Goal: Check status: Check status

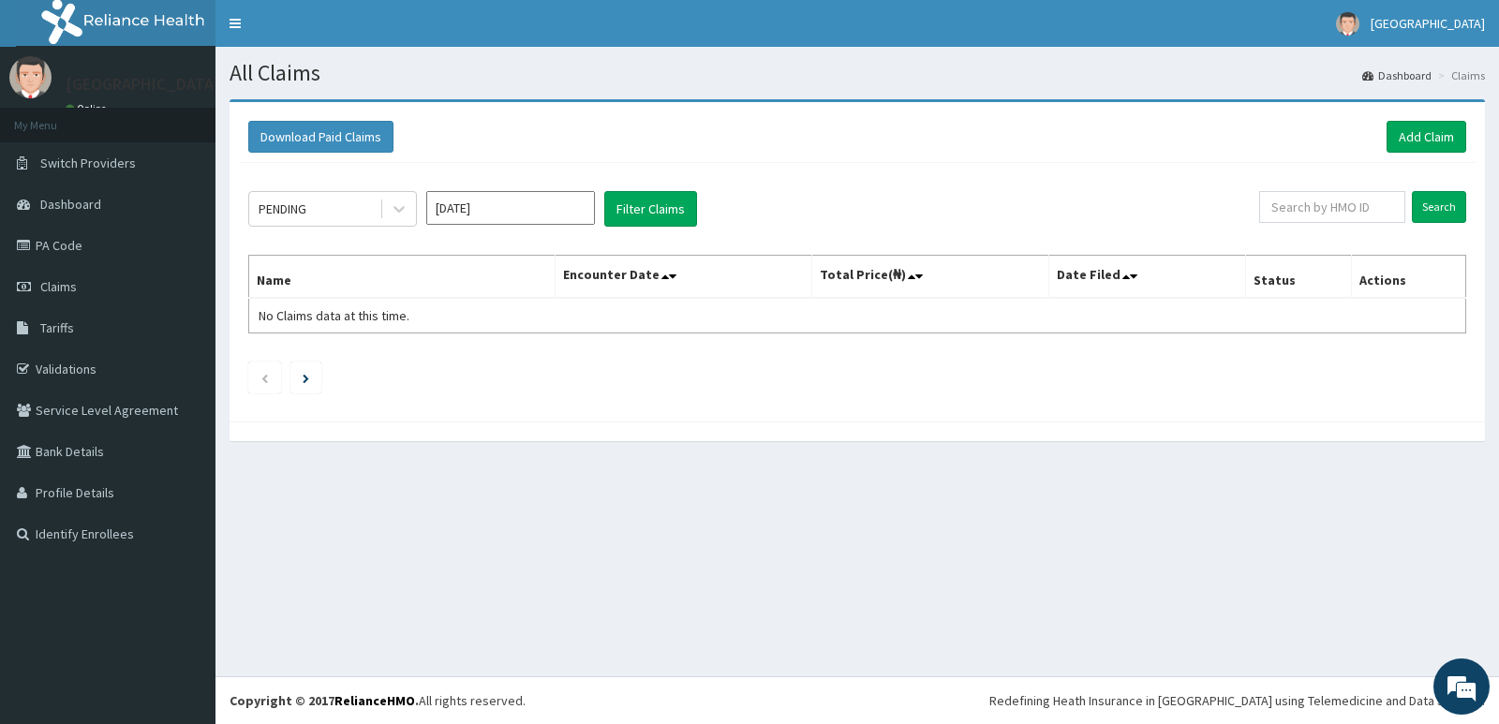
click at [488, 206] on input "Sep 2025" at bounding box center [510, 208] width 169 height 34
click at [331, 223] on div "PENDING" at bounding box center [314, 209] width 130 height 30
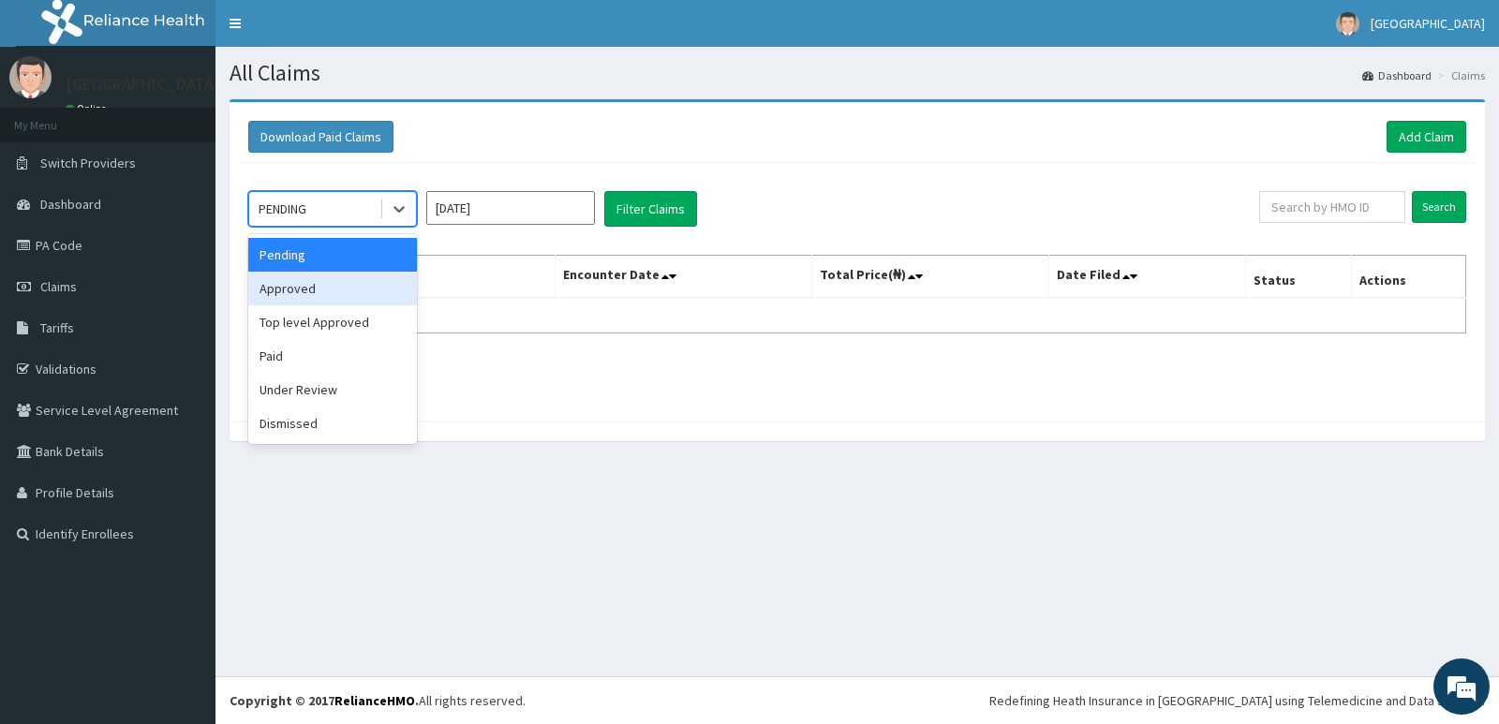
click at [341, 286] on div "Approved" at bounding box center [332, 289] width 169 height 34
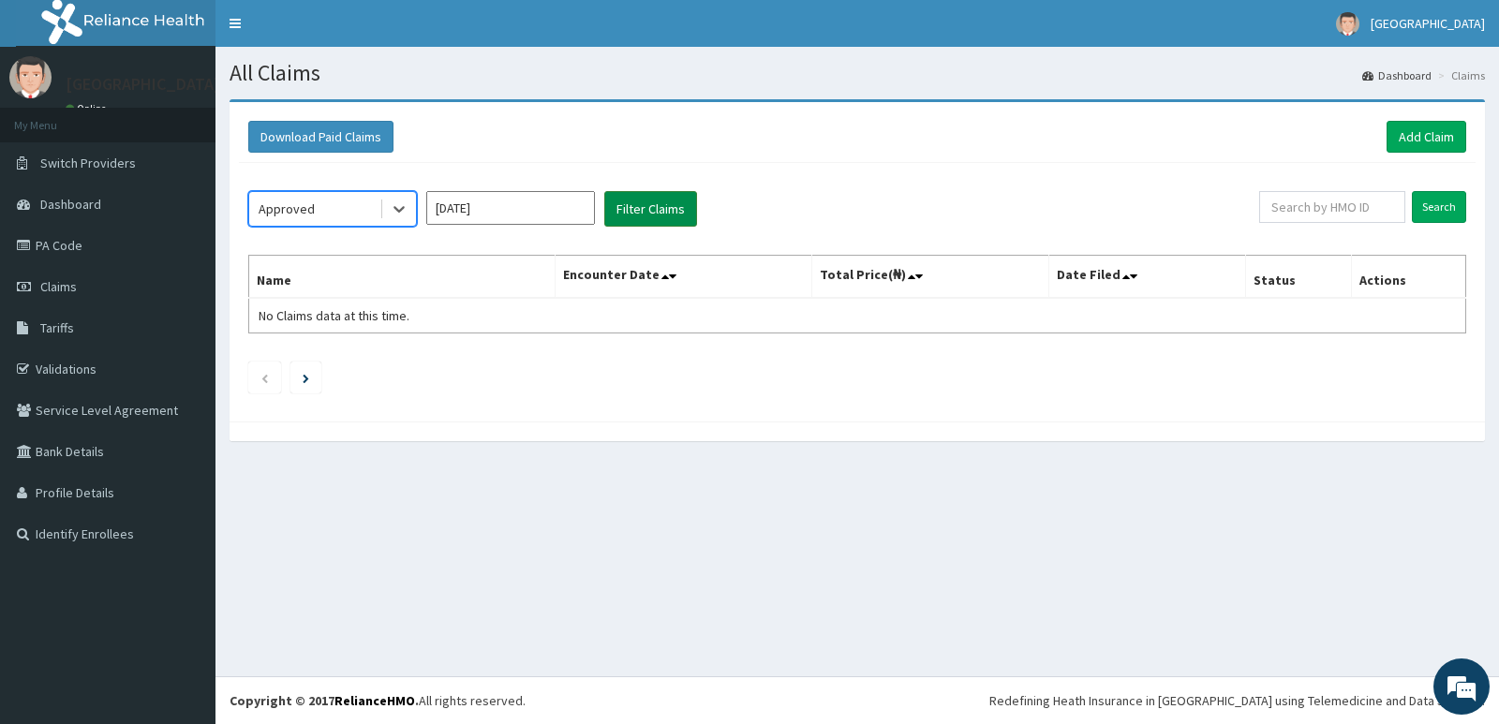
click at [658, 197] on button "Filter Claims" at bounding box center [650, 209] width 93 height 36
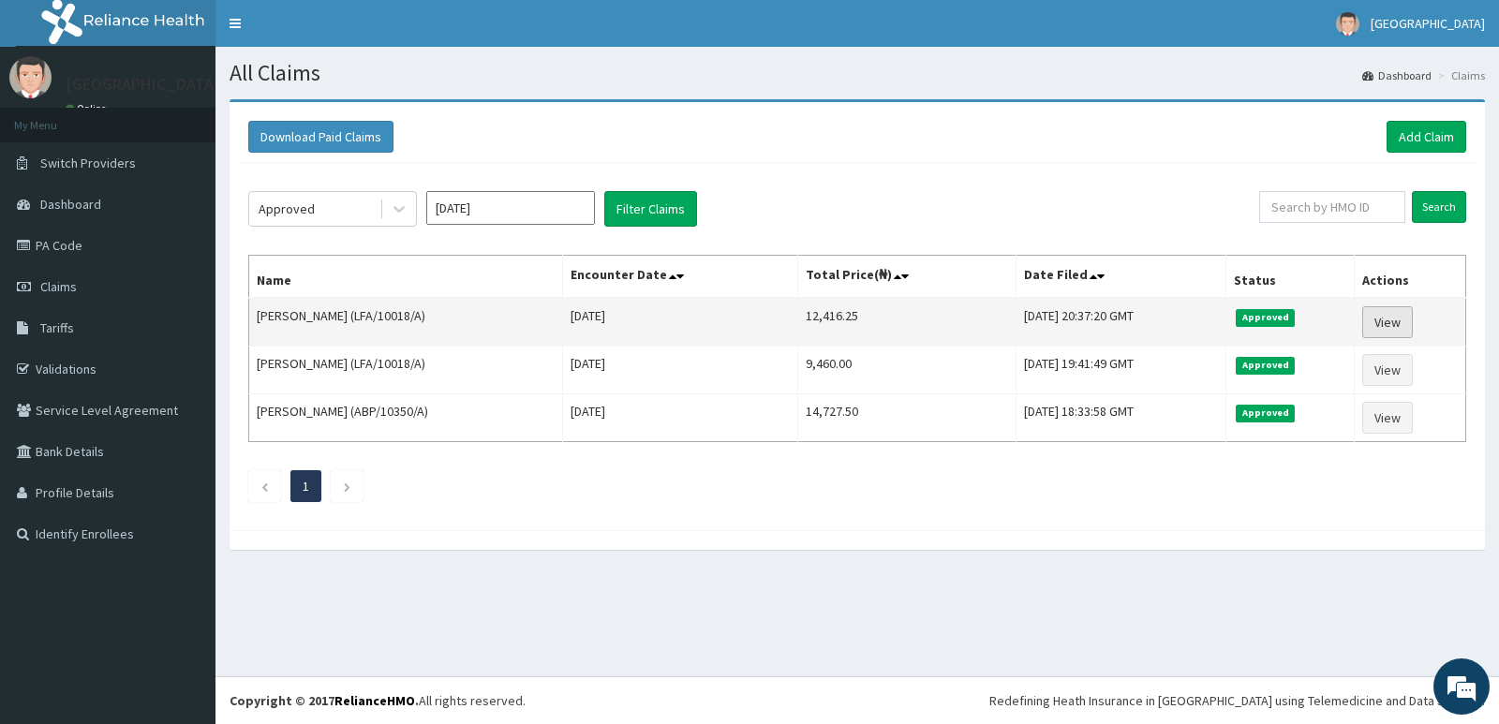
click at [1399, 321] on link "View" at bounding box center [1388, 322] width 51 height 32
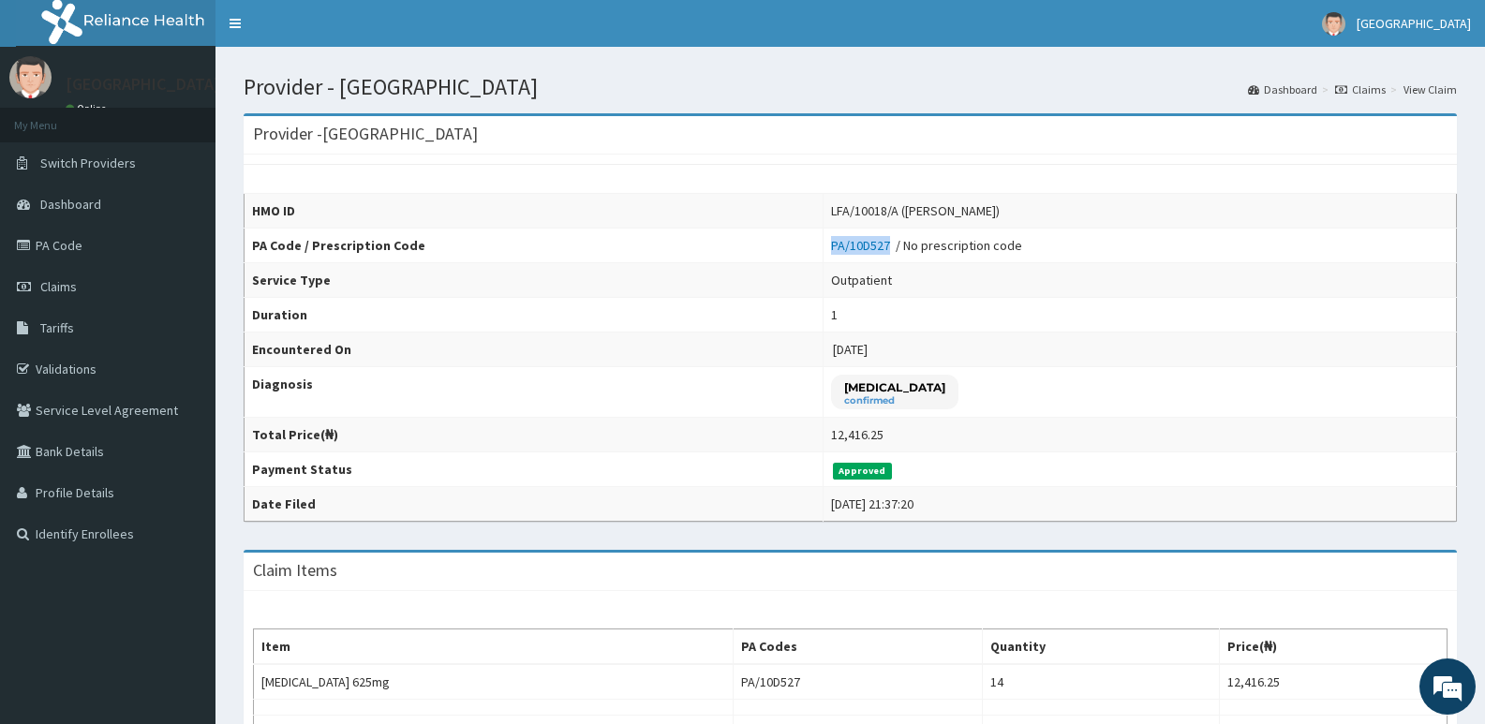
drag, startPoint x: 782, startPoint y: 246, endPoint x: 843, endPoint y: 248, distance: 61.9
click at [843, 248] on td "PA/10D527 / No prescription code" at bounding box center [1139, 246] width 633 height 35
click at [494, 277] on th "Service Type" at bounding box center [534, 280] width 579 height 35
